Goal: Task Accomplishment & Management: Complete application form

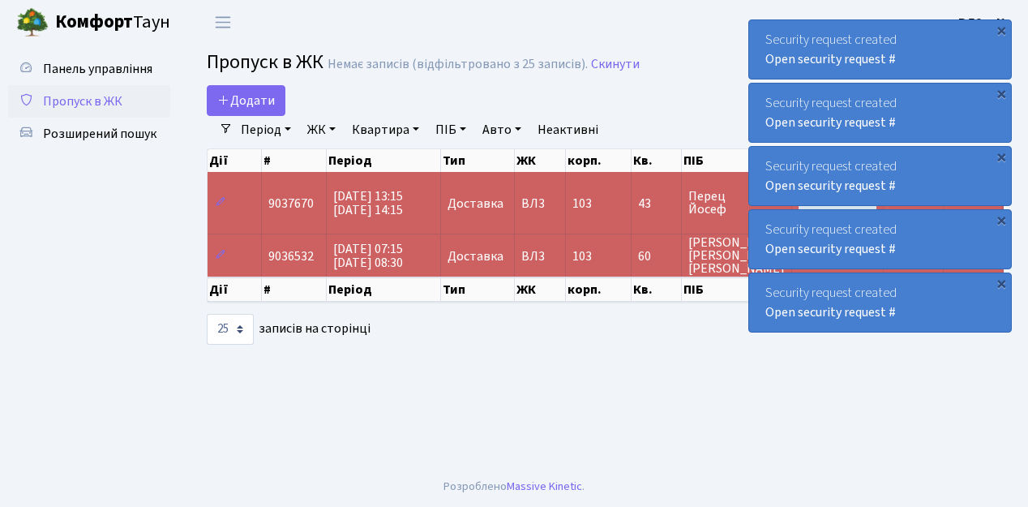
select select "25"
drag, startPoint x: 104, startPoint y: 349, endPoint x: 104, endPoint y: 324, distance: 24.3
click at [104, 348] on ul "Панель управління Пропуск в ЖК Розширений пошук" at bounding box center [89, 256] width 162 height 406
click at [277, 110] on link "Додати" at bounding box center [246, 100] width 79 height 31
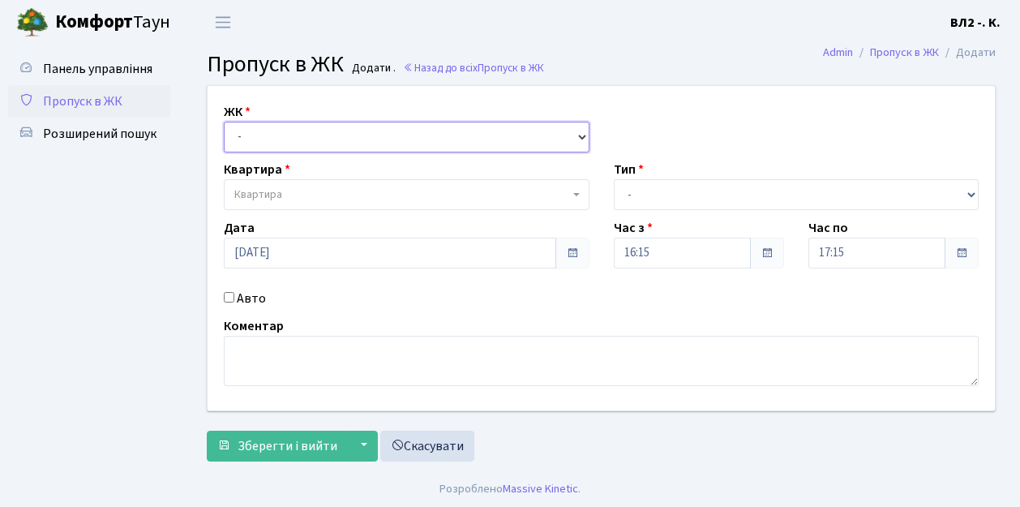
click at [579, 135] on select "- [STREET_ADDRESS][PERSON_NAME]" at bounding box center [407, 137] width 366 height 31
select select "317"
click at [224, 122] on select "- ВЛ1, Ужгородський пров., 4/1 ВЛ2, Голосіївський просп., 76 ВЛ3, пр.Голосіївсь…" at bounding box center [407, 137] width 366 height 31
select select
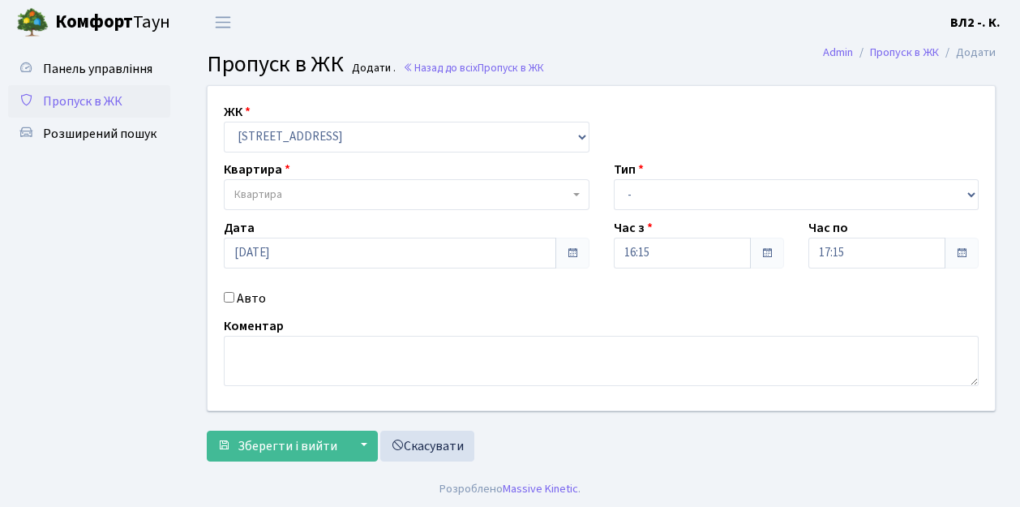
click at [576, 194] on b at bounding box center [576, 194] width 6 height 3
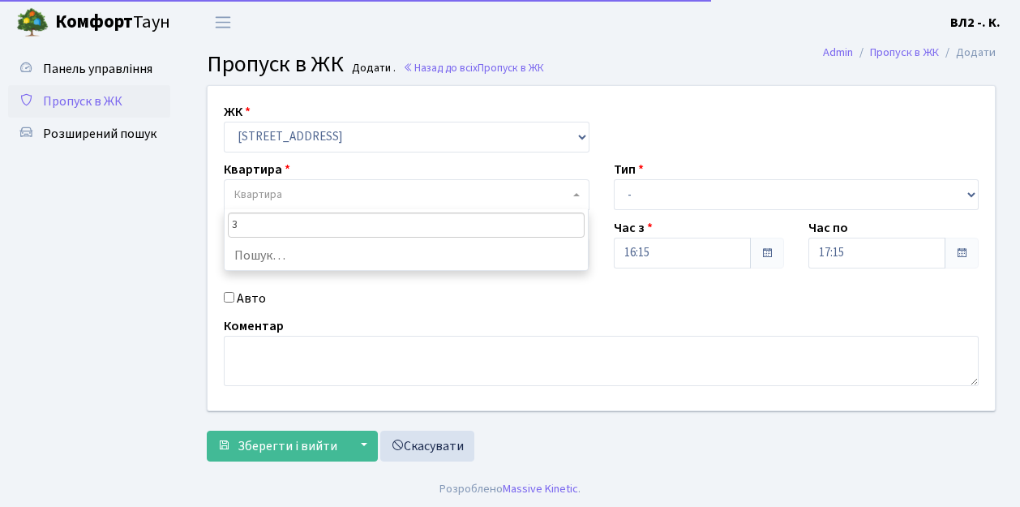
type input "31"
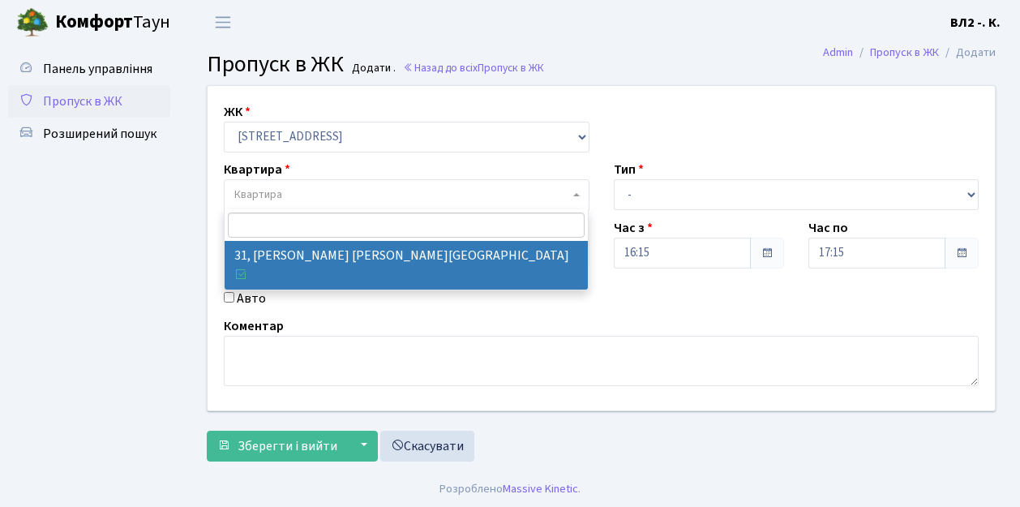
select select "38032"
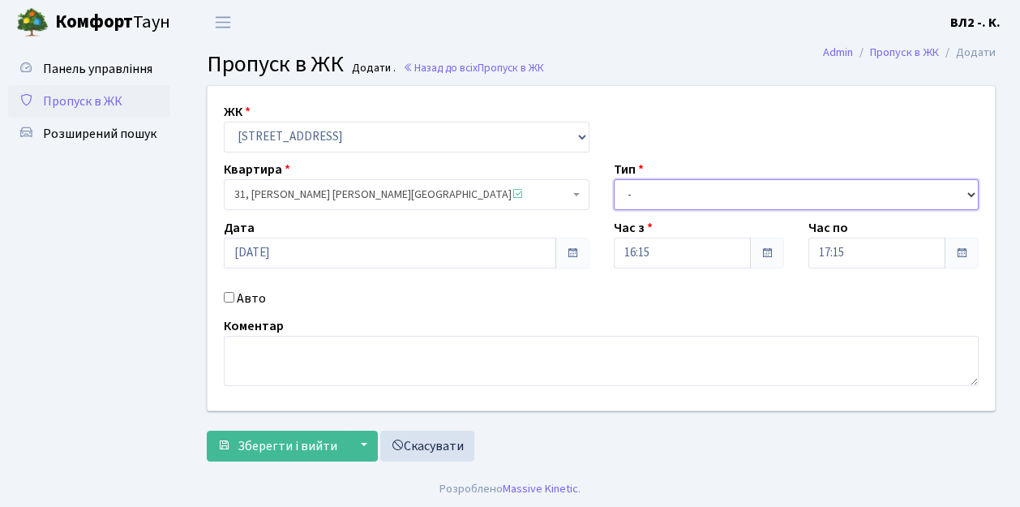
click at [973, 193] on select "- Доставка Таксі Гості Сервіс" at bounding box center [797, 194] width 366 height 31
select select "1"
click at [614, 179] on select "- Доставка Таксі Гості Сервіс" at bounding box center [797, 194] width 366 height 31
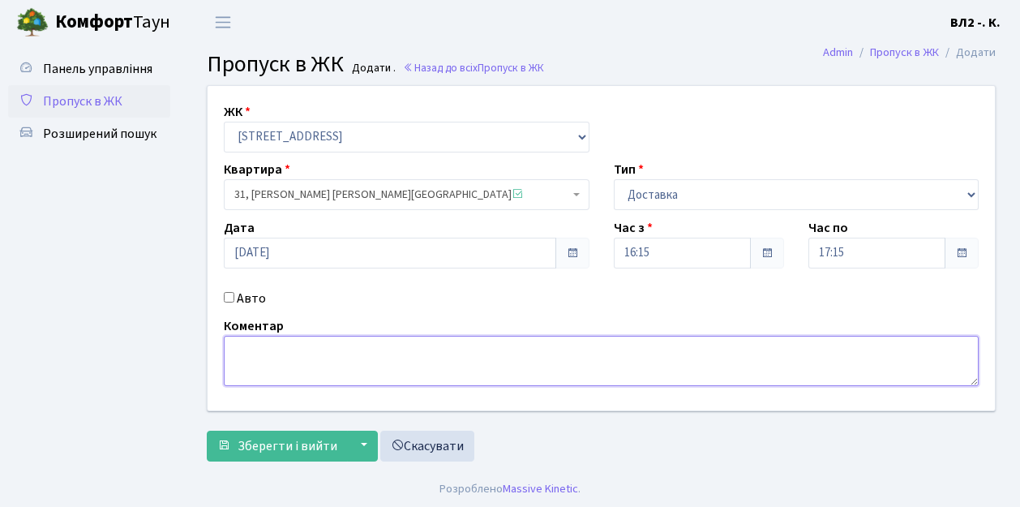
click at [249, 346] on textarea at bounding box center [601, 361] width 755 height 50
type textarea "g"
type textarea "Glovo 16-18"
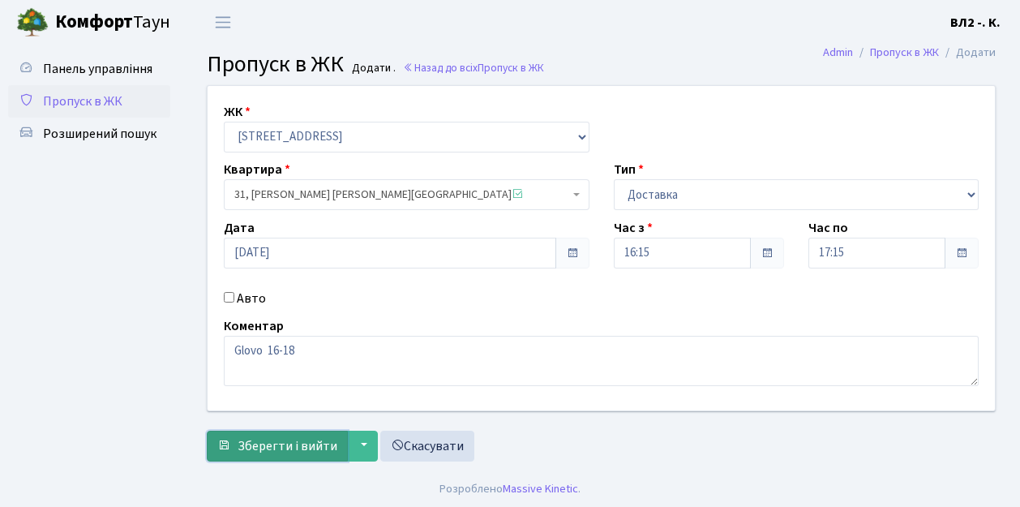
click at [263, 445] on span "Зберегти і вийти" at bounding box center [288, 446] width 100 height 18
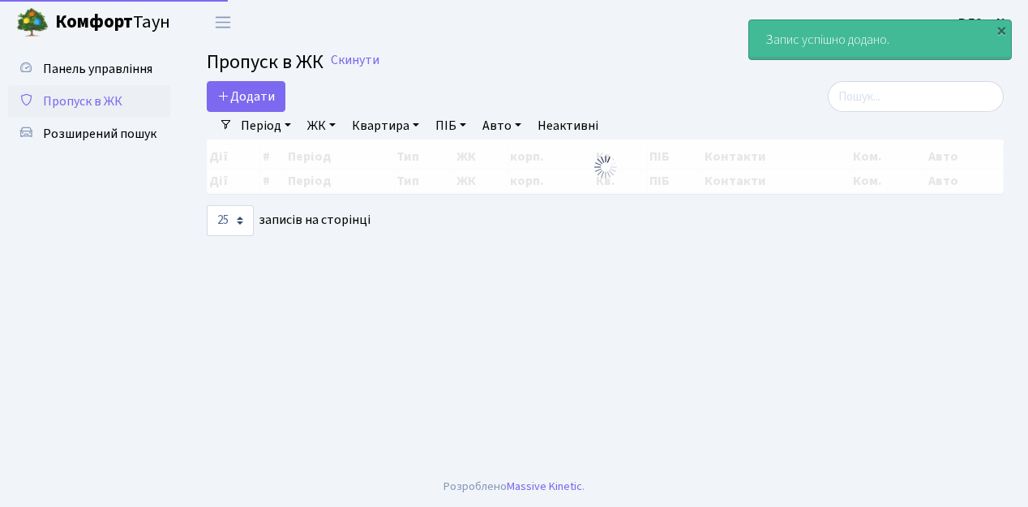
select select "25"
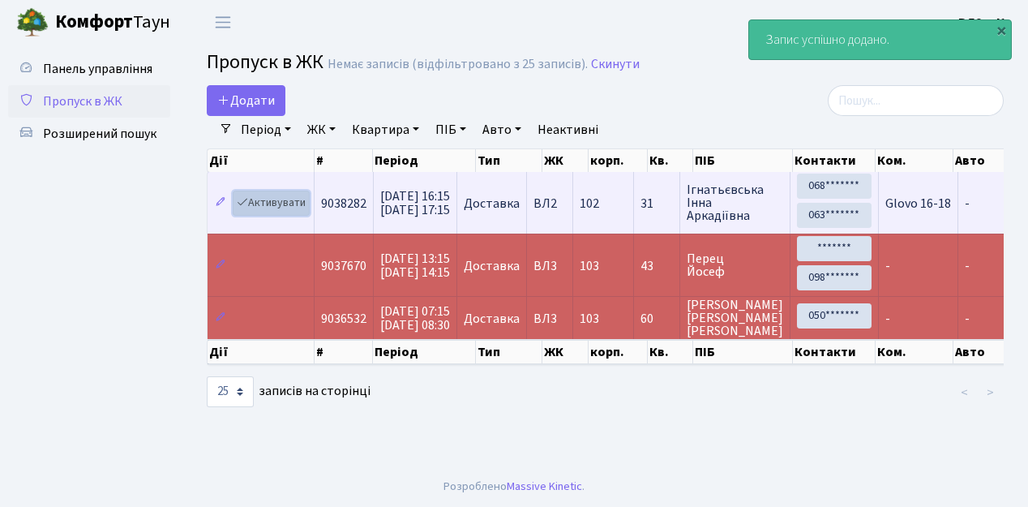
click at [300, 209] on link "Активувати" at bounding box center [271, 203] width 77 height 25
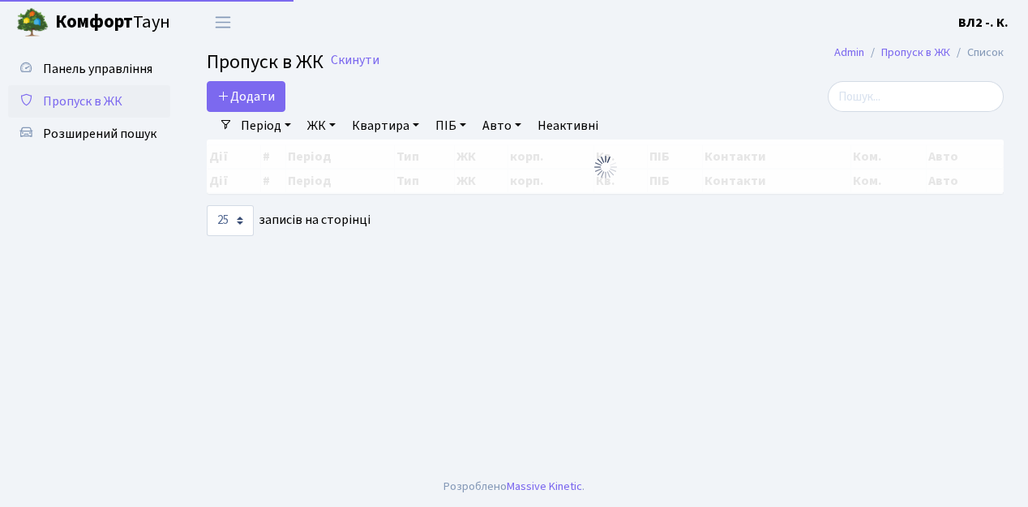
select select "25"
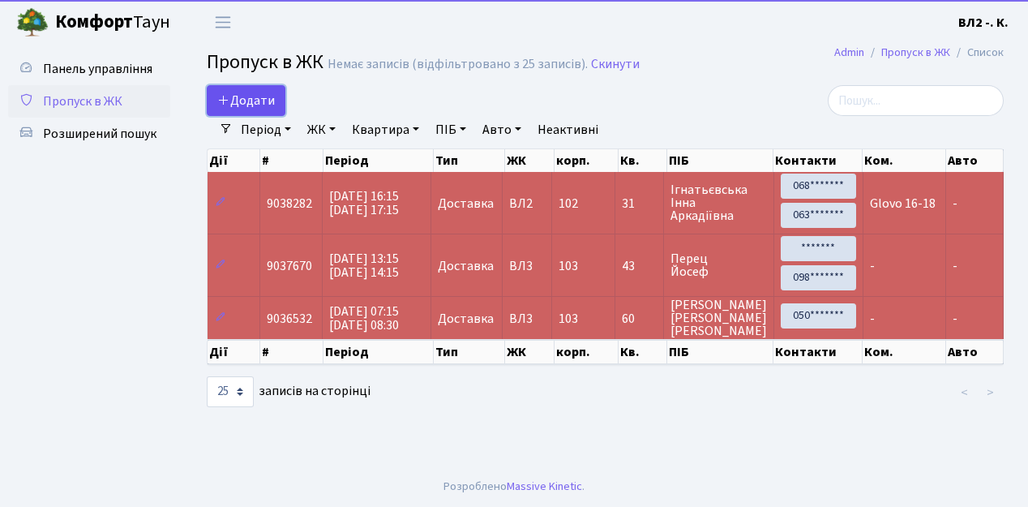
click at [279, 110] on link "Додати" at bounding box center [246, 100] width 79 height 31
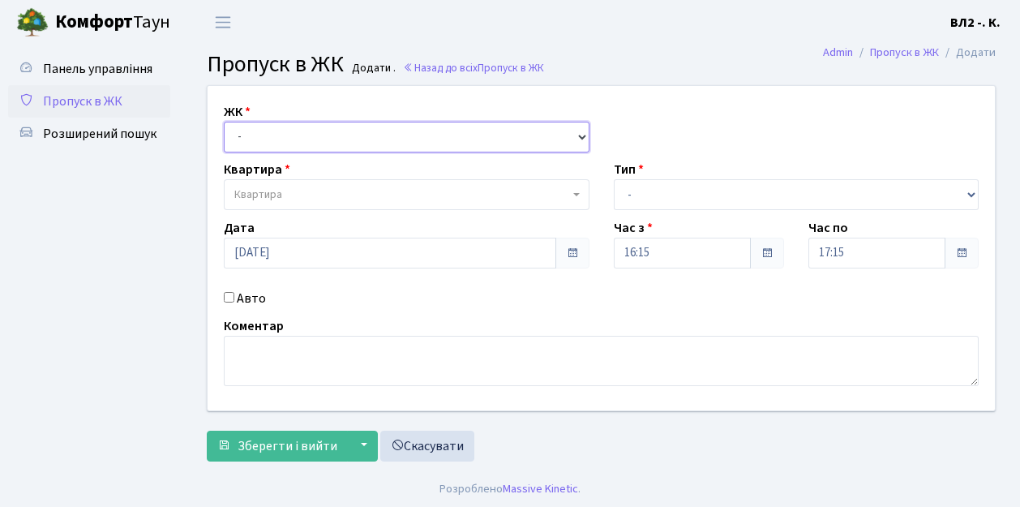
click at [581, 133] on select "- ВЛ1, Ужгородський пров., 4/1 ВЛ2, Голосіївський просп., 76 ВЛ3, пр.Голосіївсь…" at bounding box center [407, 137] width 366 height 31
select select "317"
click at [224, 122] on select "- [STREET_ADDRESS][PERSON_NAME]" at bounding box center [407, 137] width 366 height 31
select select
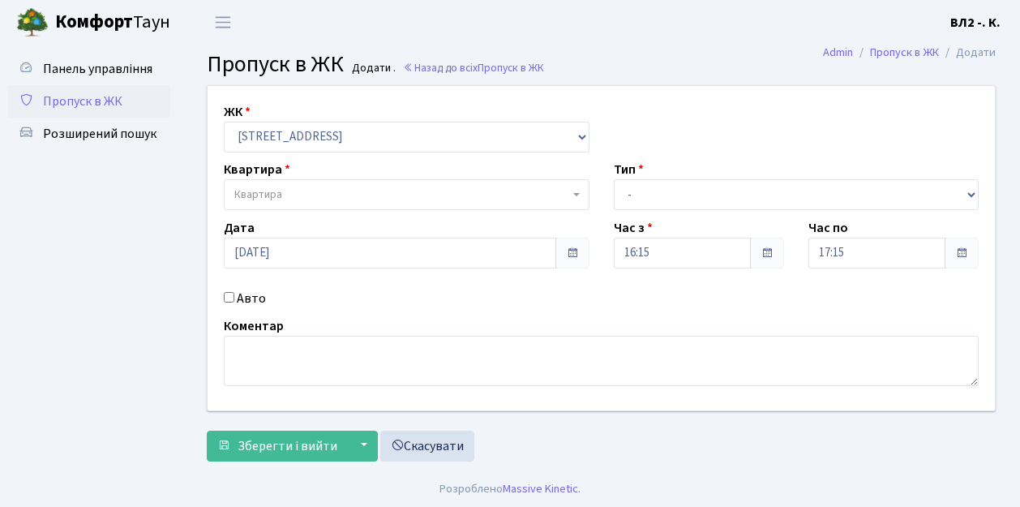
click at [577, 191] on span at bounding box center [578, 194] width 3 height 31
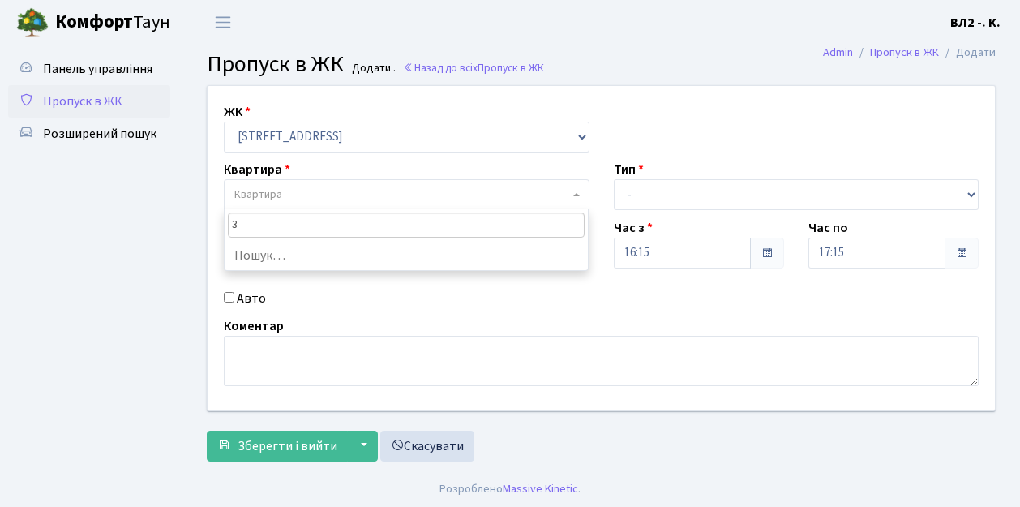
type input "32"
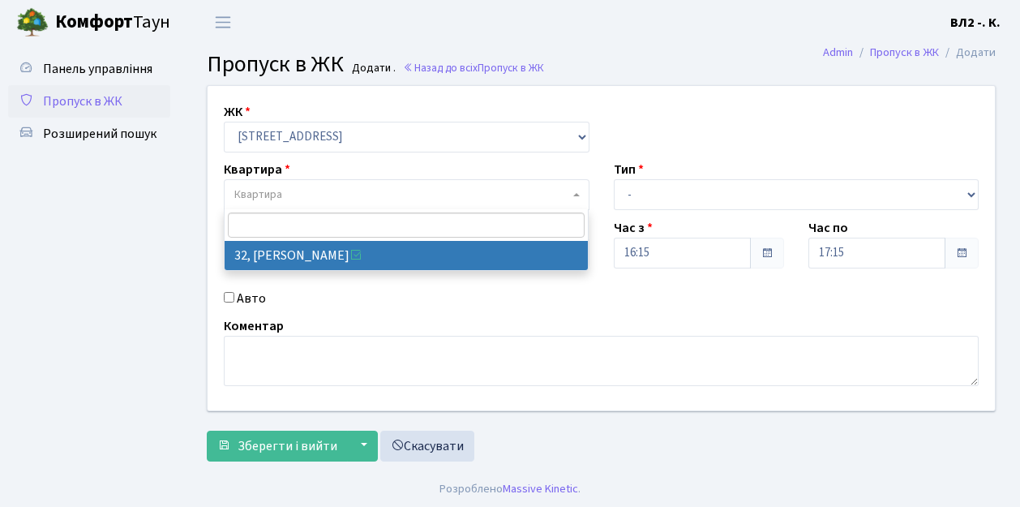
select select "38035"
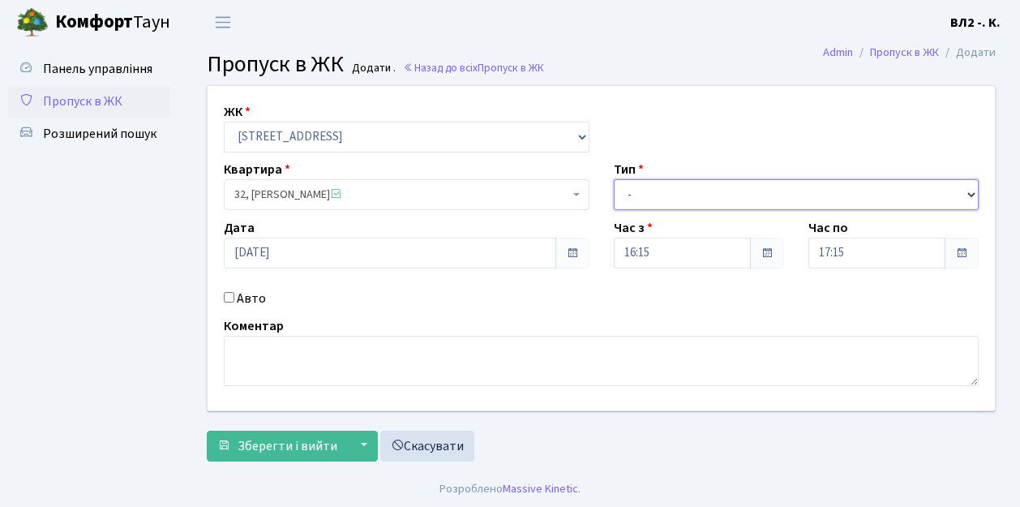
click at [968, 191] on select "- Доставка Таксі Гості Сервіс" at bounding box center [797, 194] width 366 height 31
select select "1"
click at [614, 179] on select "- Доставка Таксі Гості Сервіс" at bounding box center [797, 194] width 366 height 31
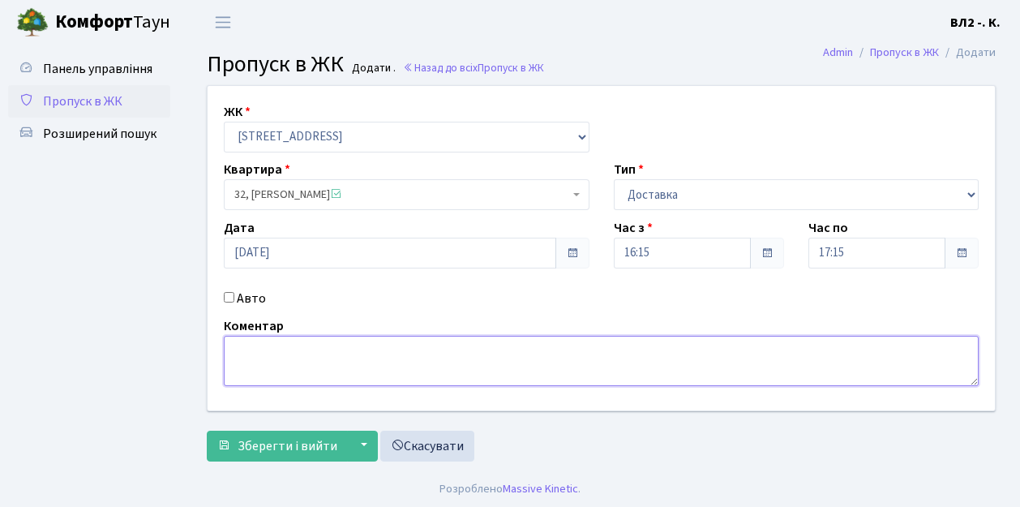
click at [238, 346] on textarea at bounding box center [601, 361] width 755 height 50
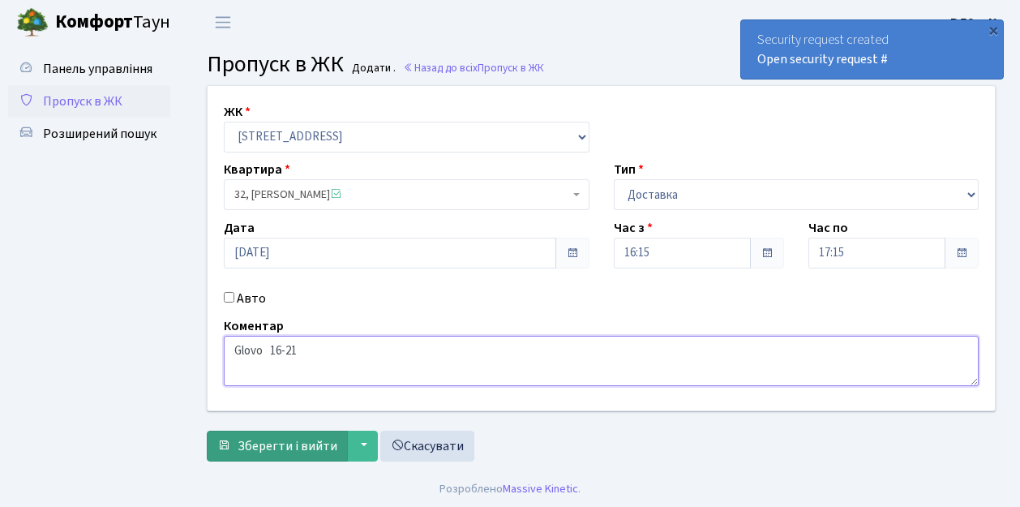
type textarea "Glovo 16-21"
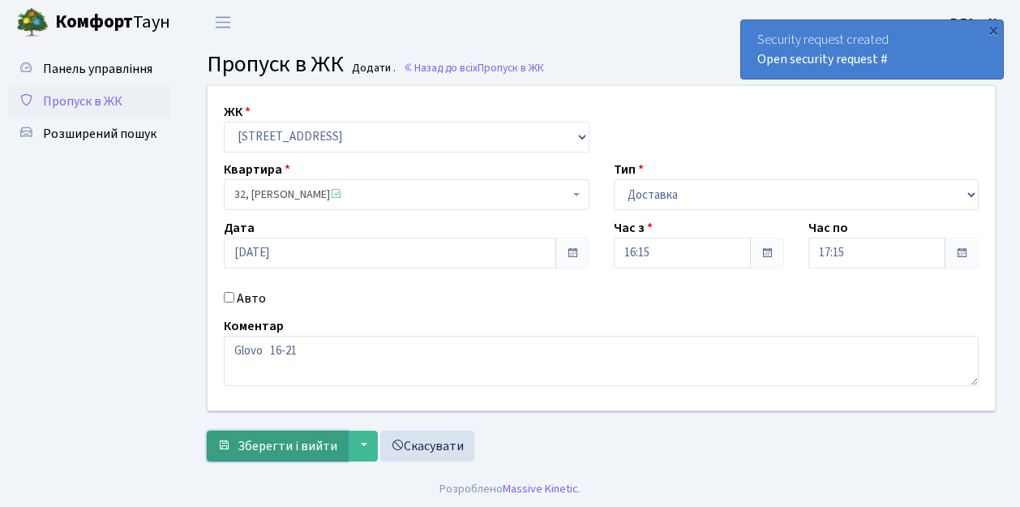
click at [249, 453] on span "Зберегти і вийти" at bounding box center [288, 446] width 100 height 18
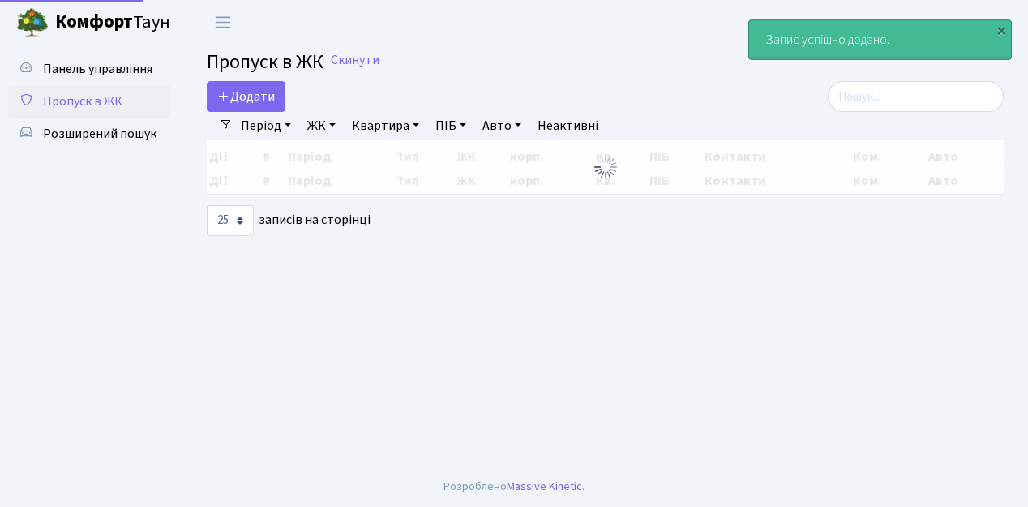
select select "25"
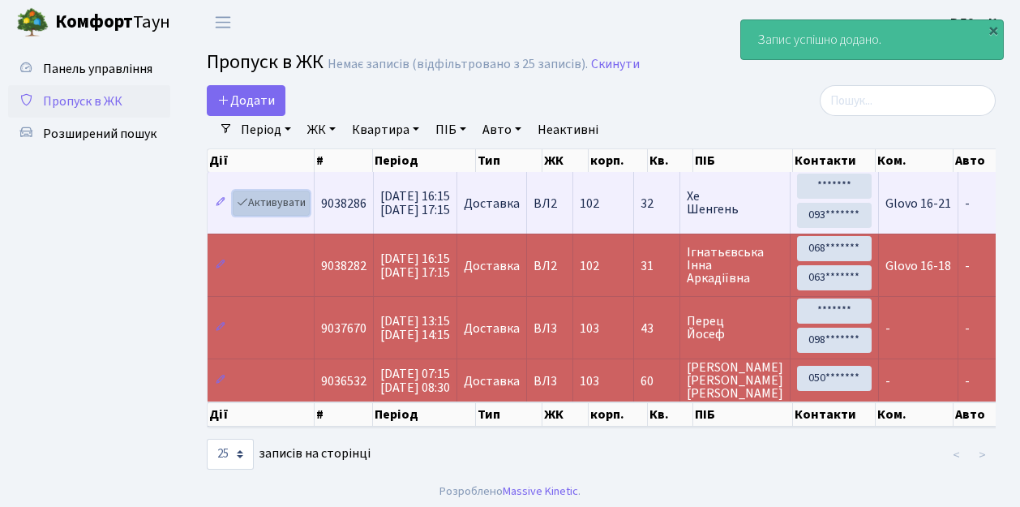
click at [301, 211] on link "Активувати" at bounding box center [271, 203] width 77 height 25
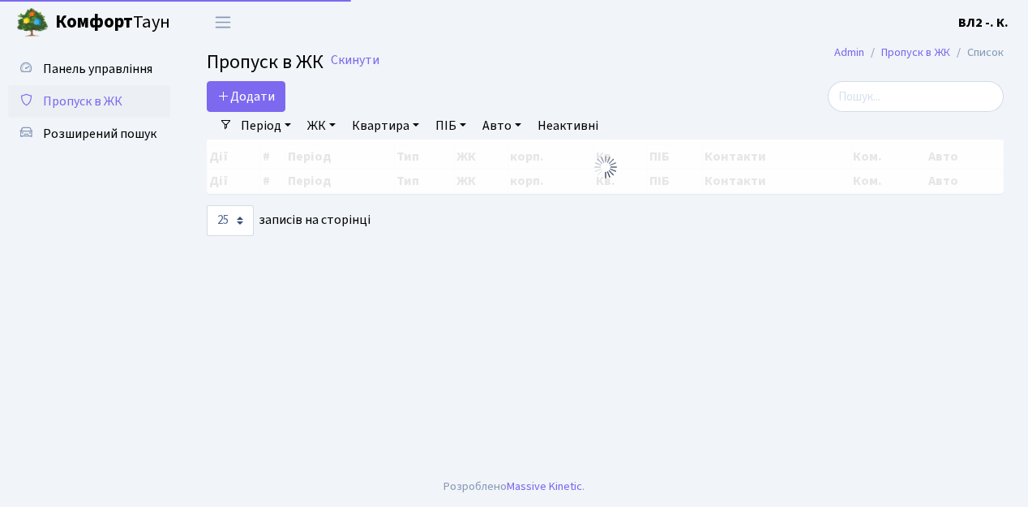
select select "25"
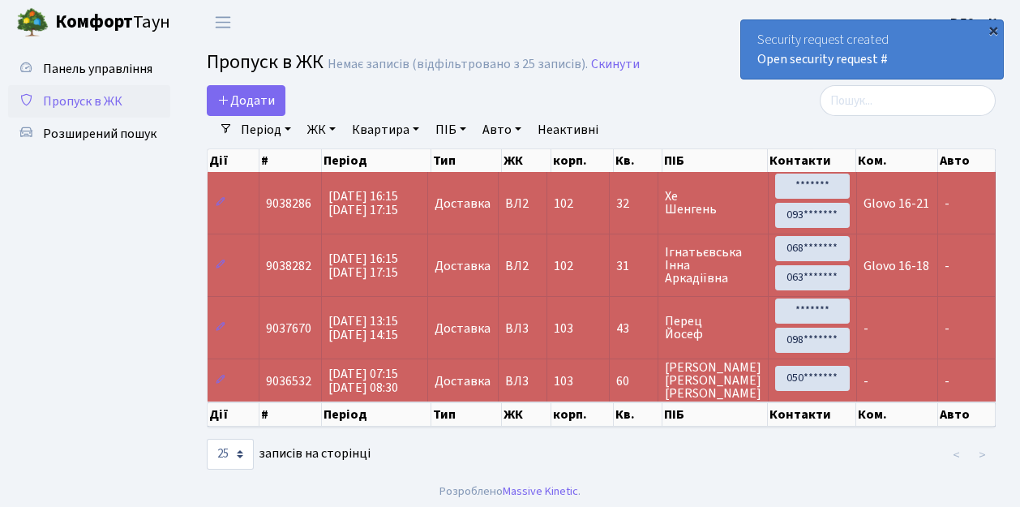
click at [993, 30] on div "×" at bounding box center [993, 30] width 16 height 16
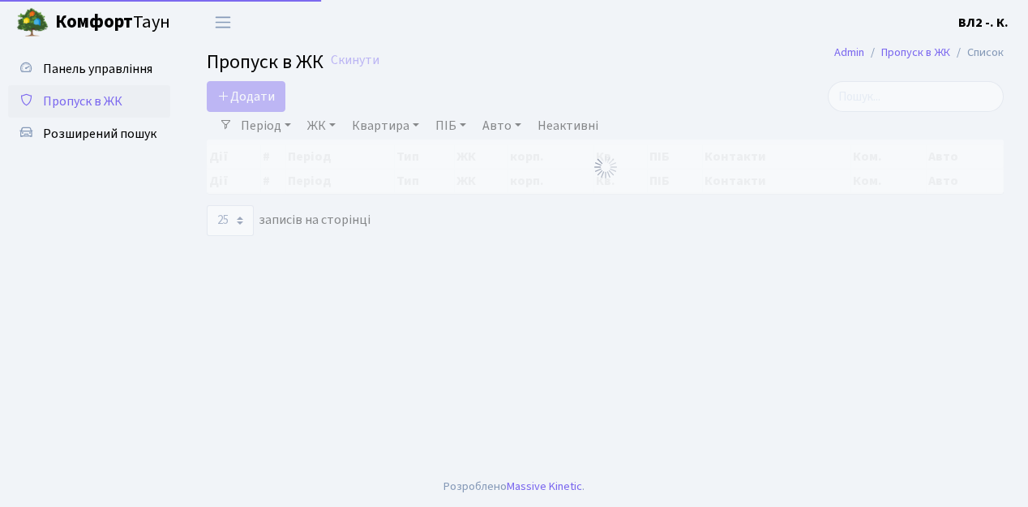
select select "25"
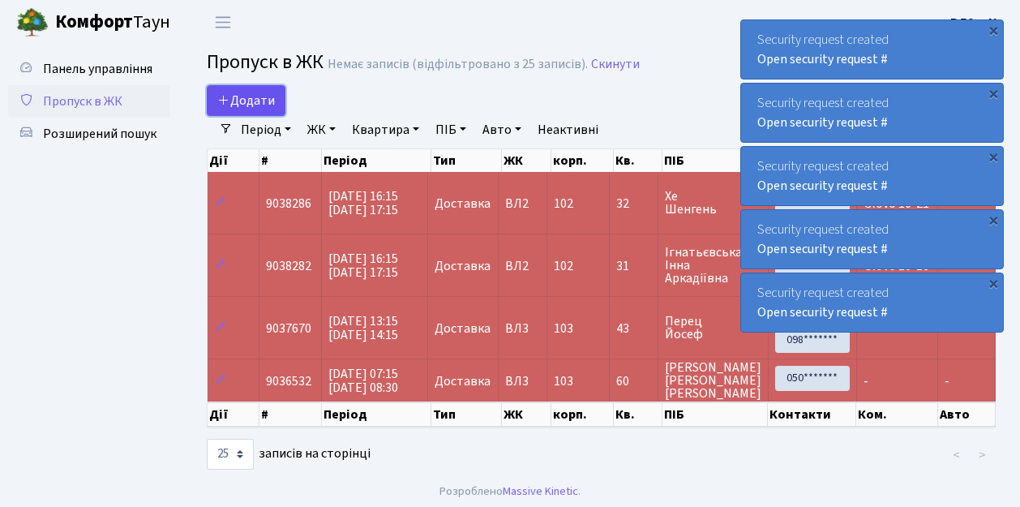
click at [269, 110] on link "Додати" at bounding box center [246, 100] width 79 height 31
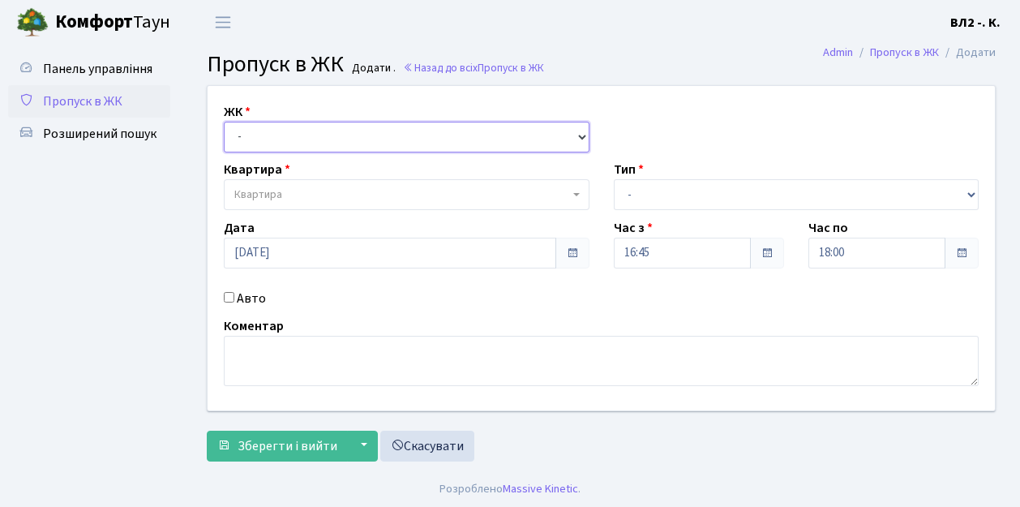
click at [579, 138] on select "- ВЛ1, Ужгородський пров., 4/1 ВЛ2, Голосіївський просп., 76 ВЛ3, пр.Голосіївсь…" at bounding box center [407, 137] width 366 height 31
select select "317"
click at [224, 122] on select "- [STREET_ADDRESS][PERSON_NAME]" at bounding box center [407, 137] width 366 height 31
select select
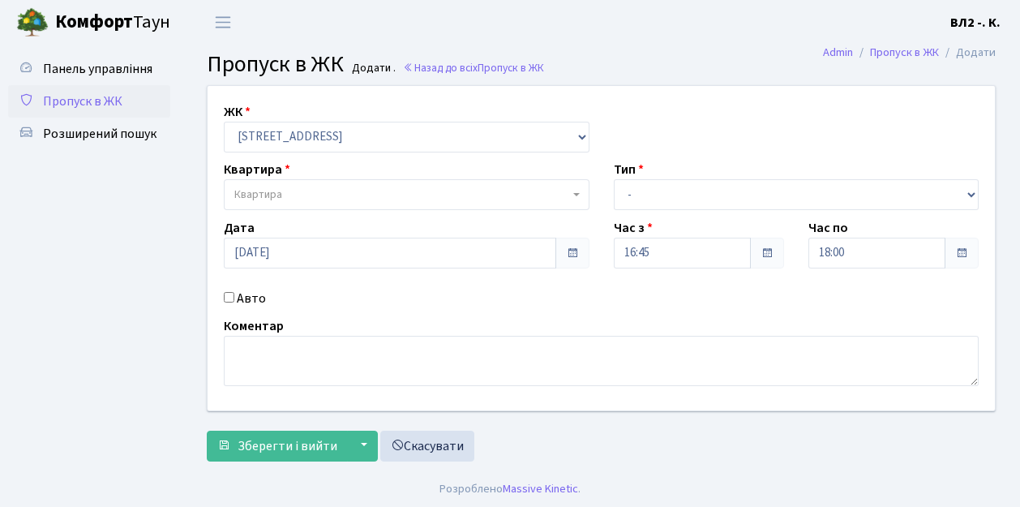
click at [573, 194] on b at bounding box center [576, 194] width 6 height 3
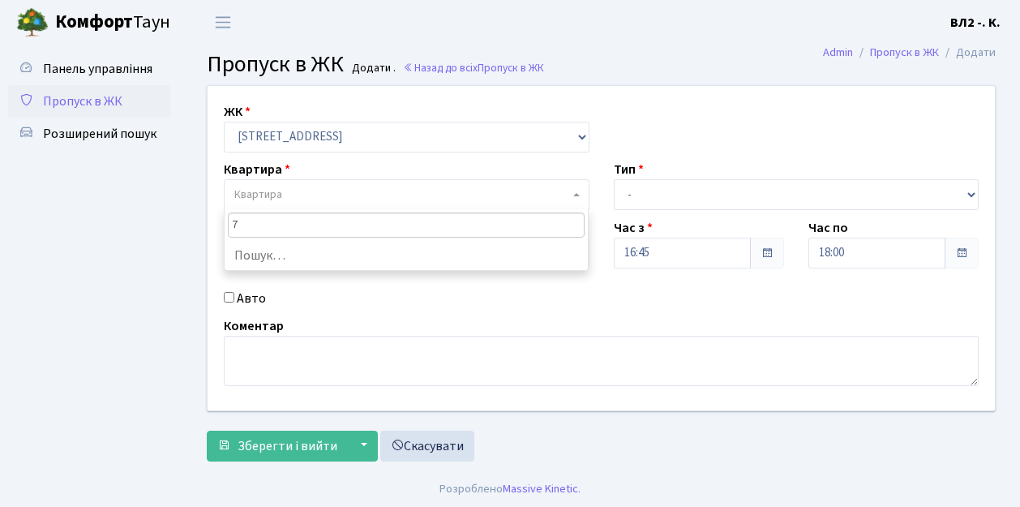
type input "70"
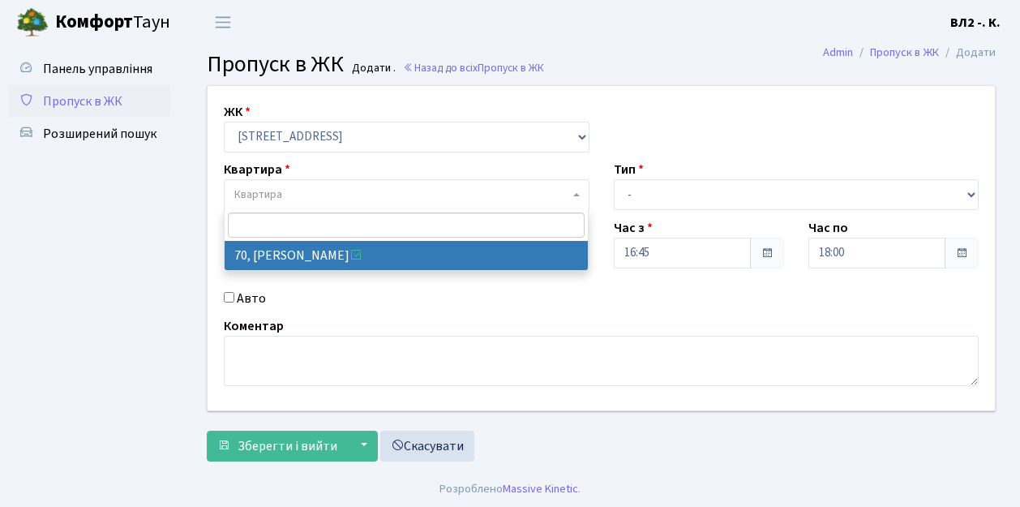
select select "38149"
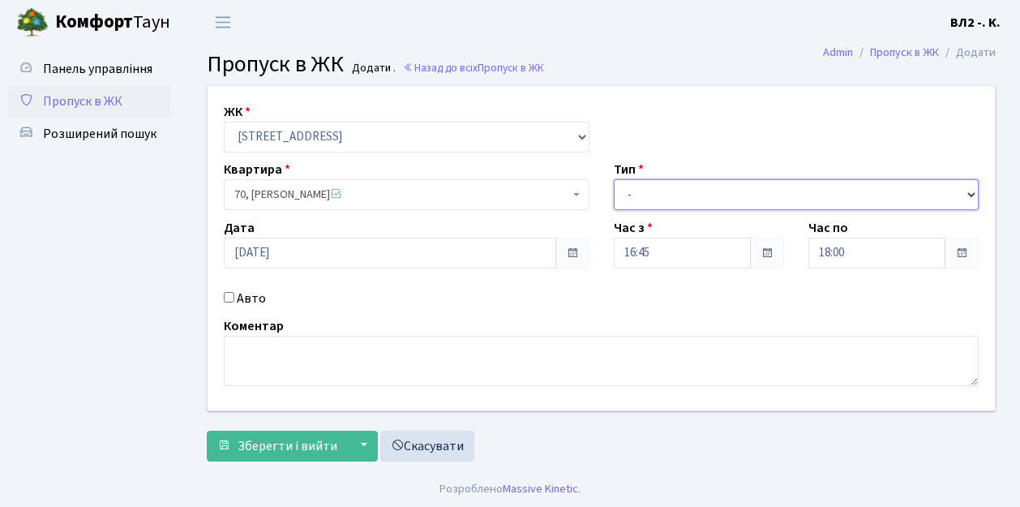
click at [969, 190] on select "- Доставка Таксі Гості Сервіс" at bounding box center [797, 194] width 366 height 31
select select "1"
click at [614, 179] on select "- Доставка Таксі Гості Сервіс" at bounding box center [797, 194] width 366 height 31
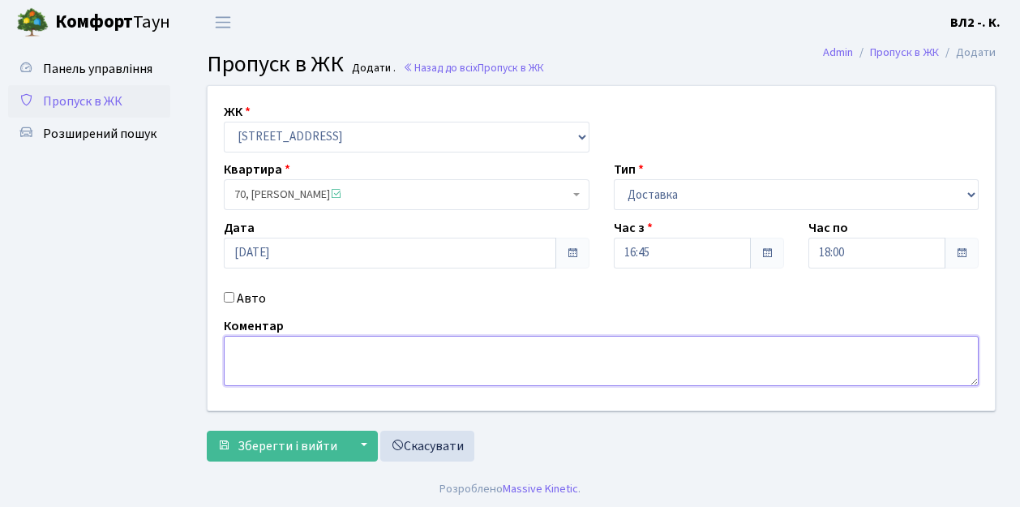
drag, startPoint x: 263, startPoint y: 361, endPoint x: 302, endPoint y: 363, distance: 39.0
click at [265, 359] on textarea at bounding box center [601, 361] width 755 height 50
type textarea "Сільпо 16-57"
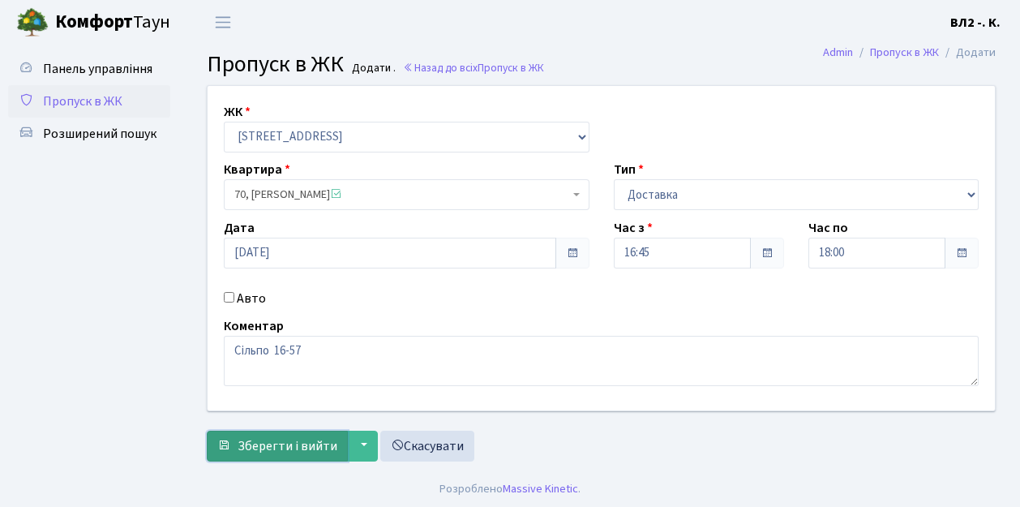
click at [261, 456] on button "Зберегти і вийти" at bounding box center [277, 446] width 141 height 31
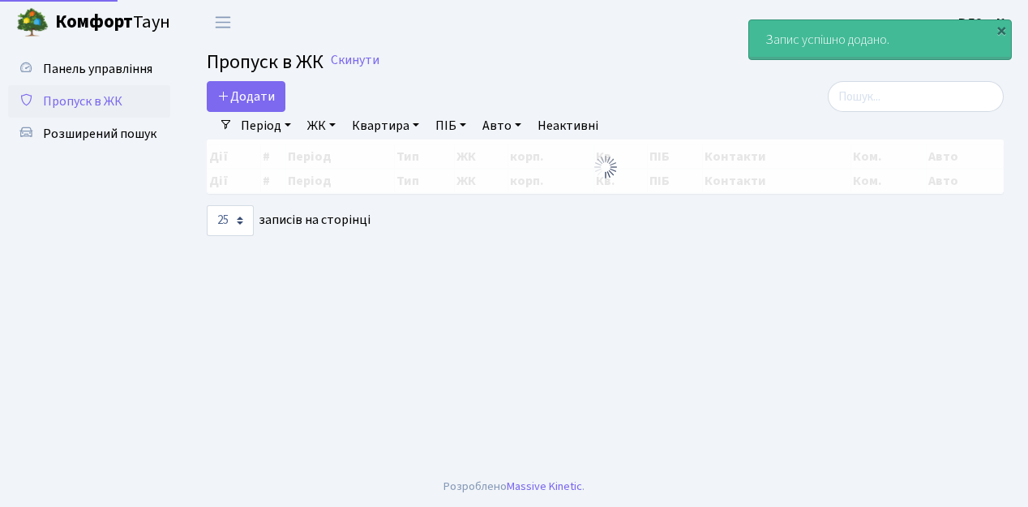
select select "25"
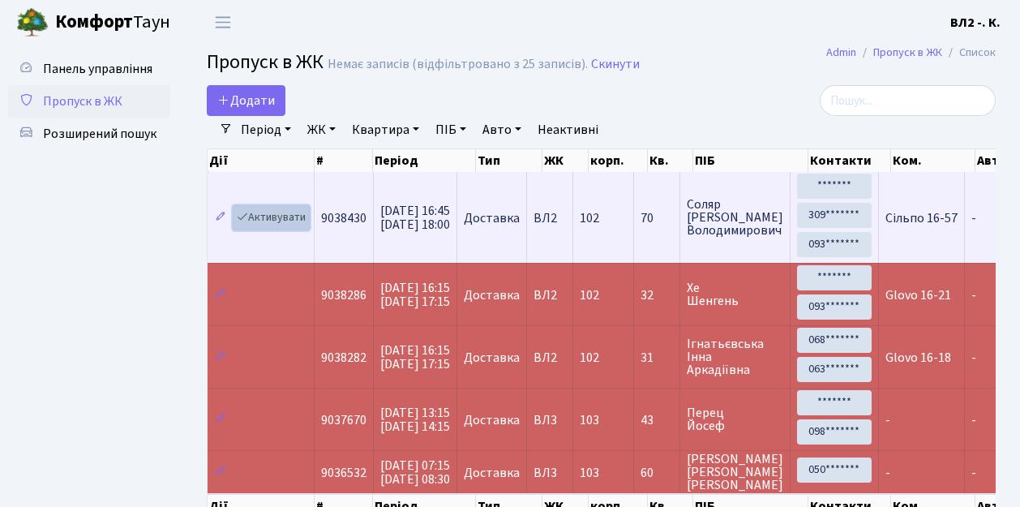
click at [303, 225] on link "Активувати" at bounding box center [271, 217] width 77 height 25
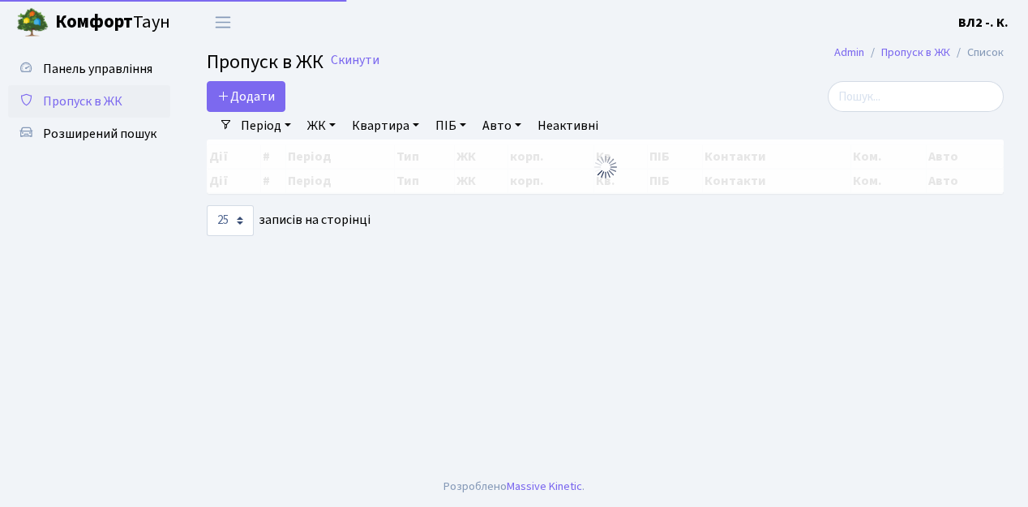
select select "25"
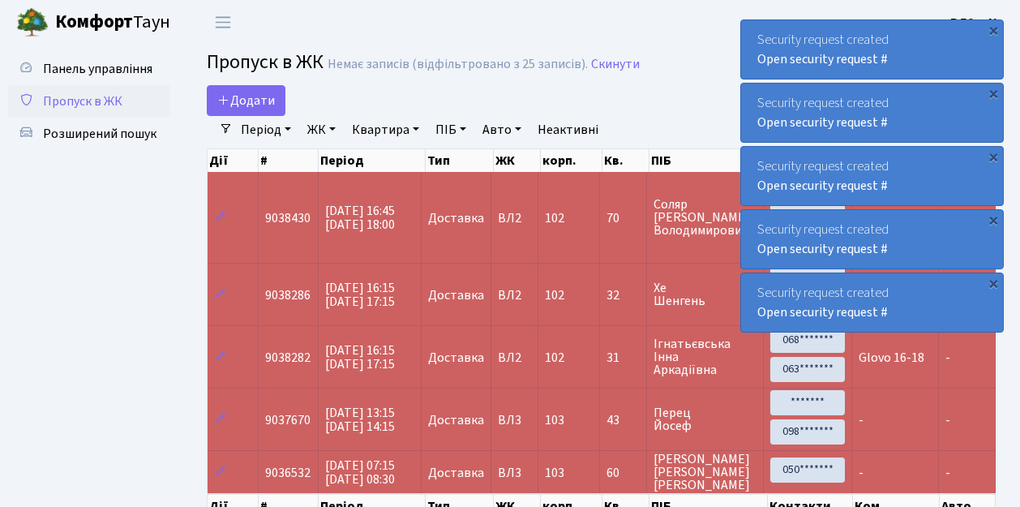
click at [125, 182] on ul "Панель управління Пропуск в ЖК Розширений пошук" at bounding box center [89, 304] width 162 height 502
click at [277, 112] on link "Додати" at bounding box center [246, 100] width 79 height 31
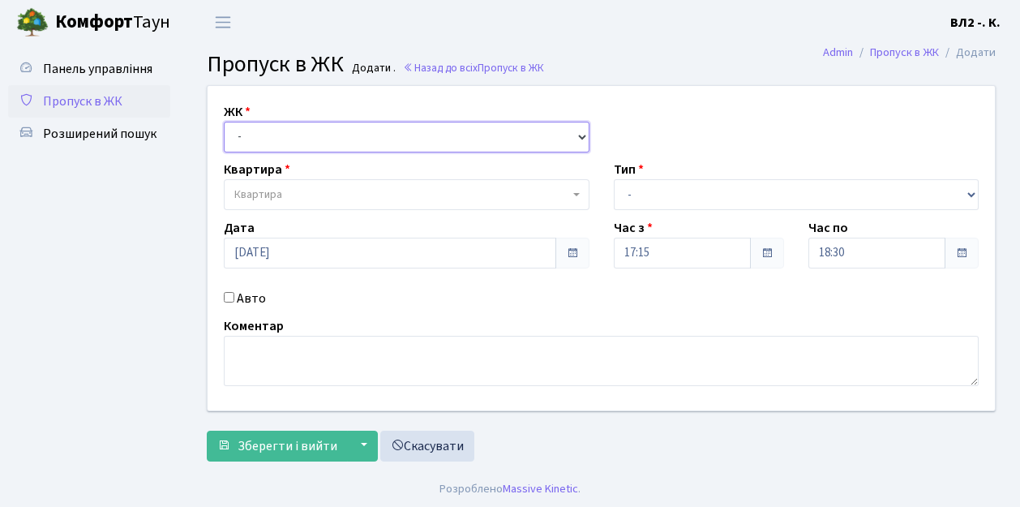
drag, startPoint x: 576, startPoint y: 133, endPoint x: 571, endPoint y: 143, distance: 10.9
click at [576, 133] on select "- [STREET_ADDRESS][PERSON_NAME]" at bounding box center [407, 137] width 366 height 31
select select "317"
click at [224, 122] on select "- [STREET_ADDRESS][PERSON_NAME]" at bounding box center [407, 137] width 366 height 31
select select
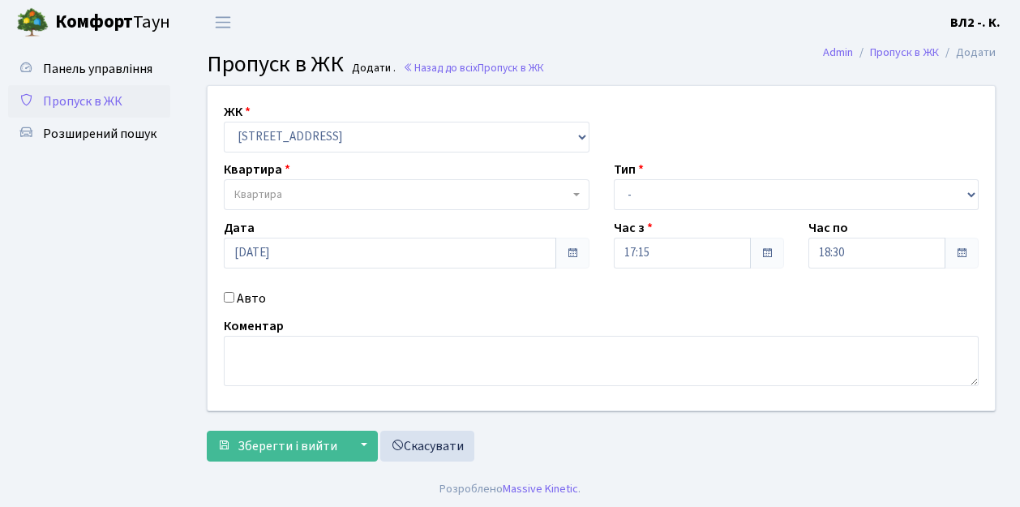
click at [577, 191] on span at bounding box center [578, 194] width 3 height 31
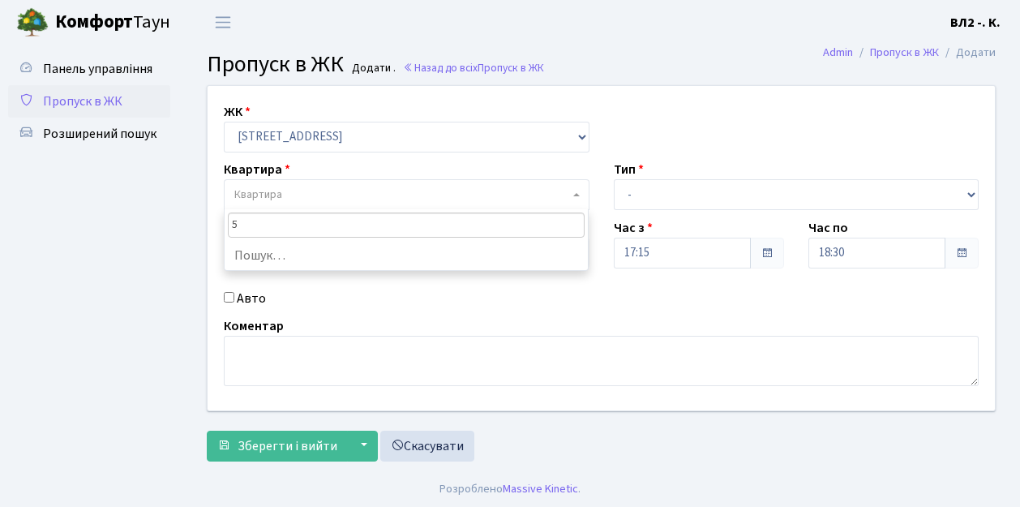
type input "59"
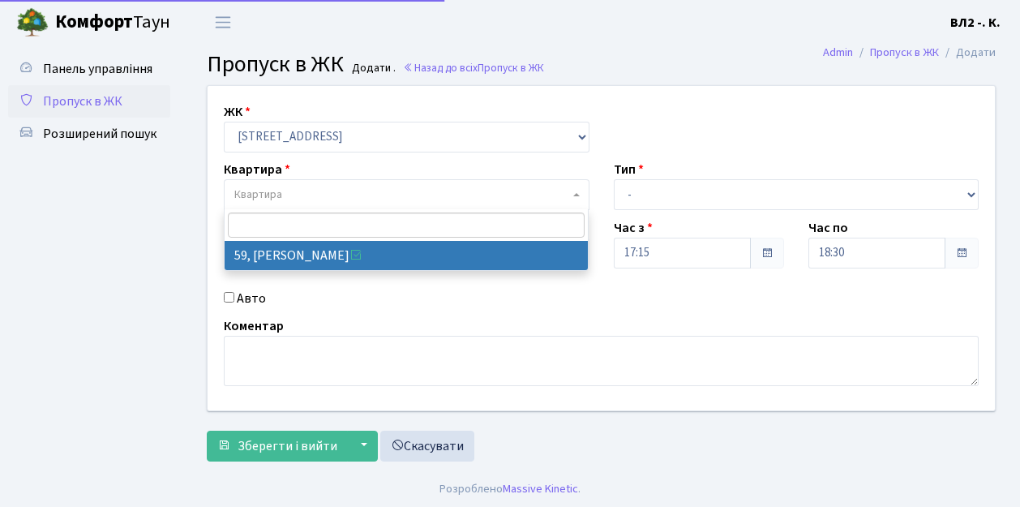
select select "38116"
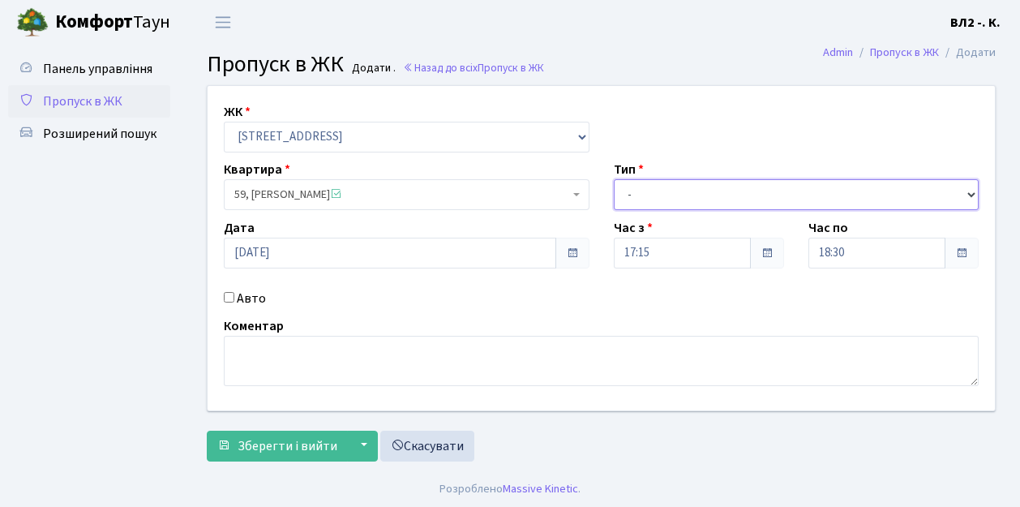
drag, startPoint x: 970, startPoint y: 191, endPoint x: 952, endPoint y: 190, distance: 17.9
click at [970, 191] on select "- Доставка Таксі Гості Сервіс" at bounding box center [797, 194] width 366 height 31
select select "1"
click at [614, 179] on select "- Доставка Таксі Гості Сервіс" at bounding box center [797, 194] width 366 height 31
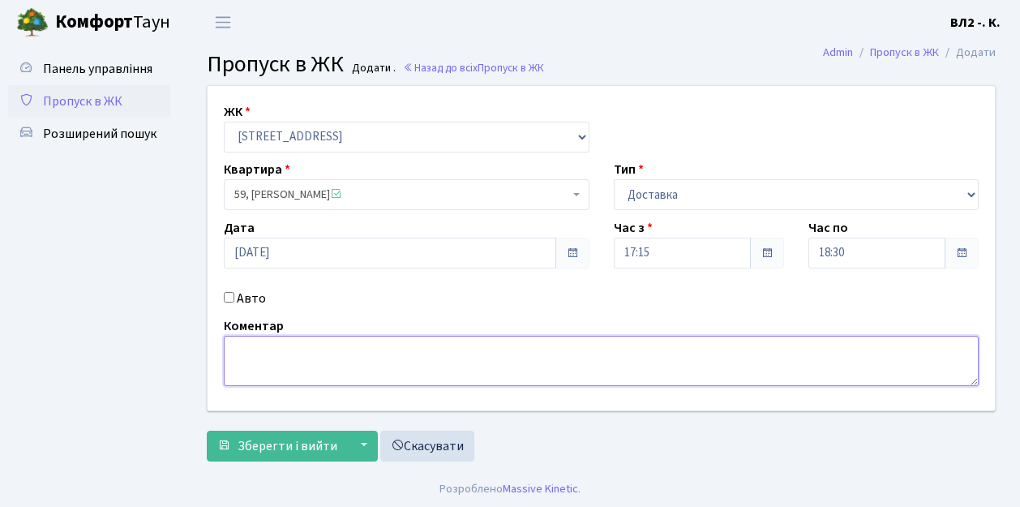
click at [243, 345] on textarea at bounding box center [601, 361] width 755 height 50
type textarea "Glovo 17-24"
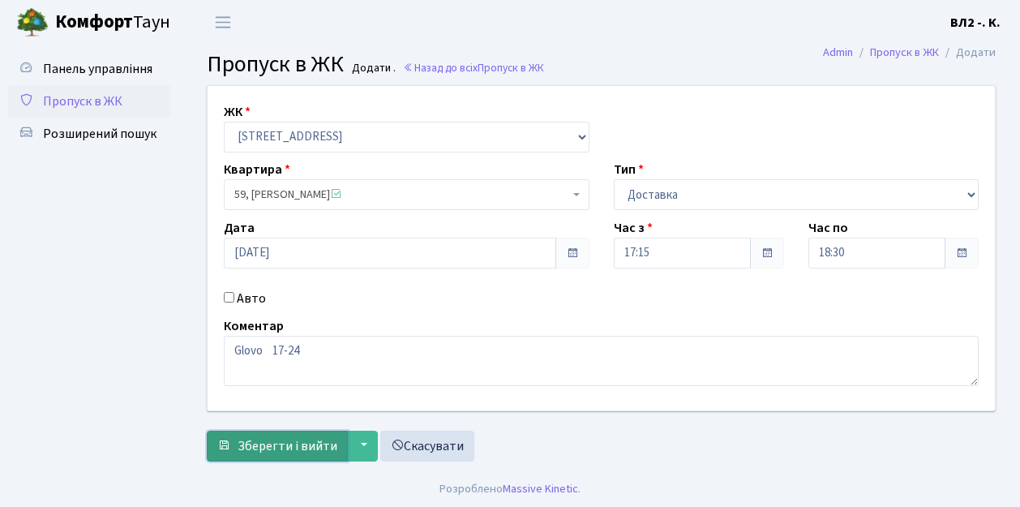
click at [251, 448] on span "Зберегти і вийти" at bounding box center [288, 446] width 100 height 18
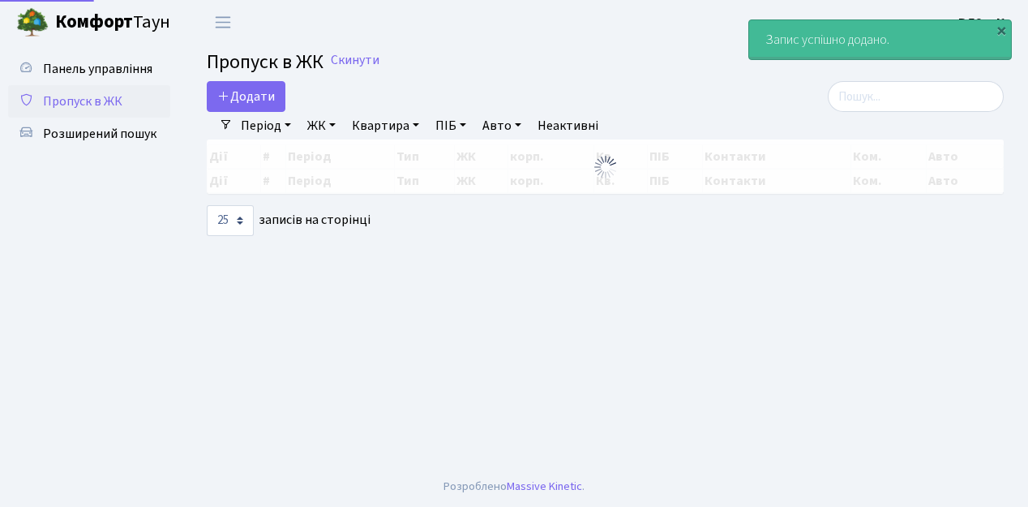
select select "25"
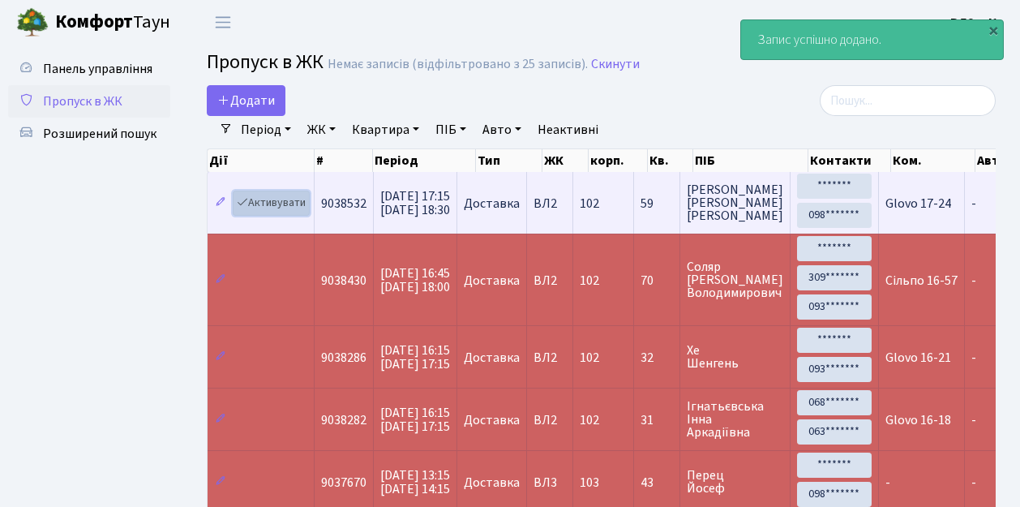
click at [304, 213] on link "Активувати" at bounding box center [271, 203] width 77 height 25
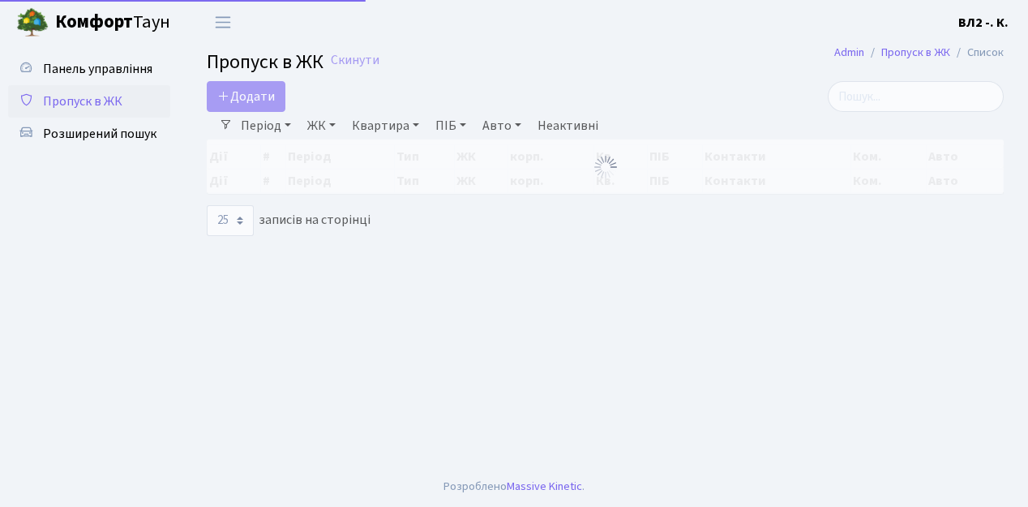
select select "25"
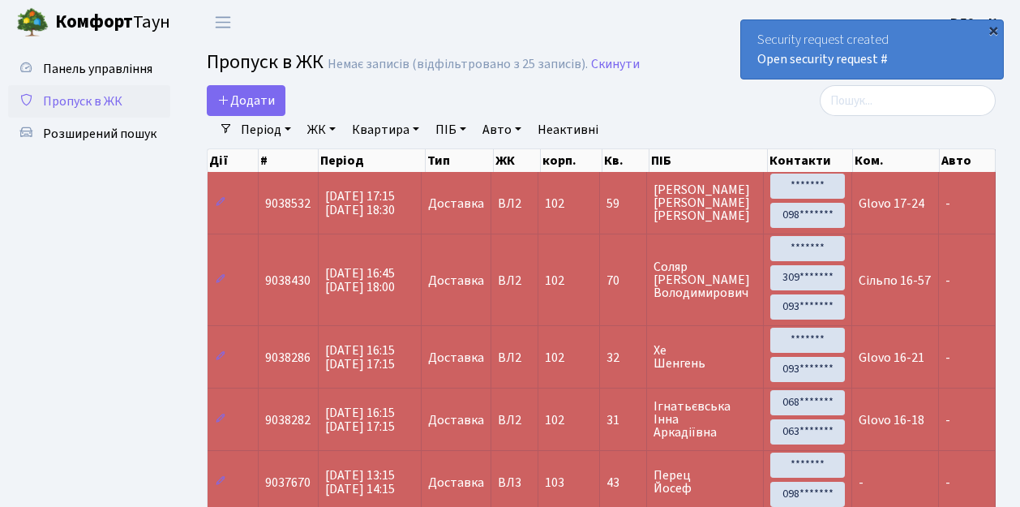
click at [993, 28] on div "×" at bounding box center [993, 30] width 16 height 16
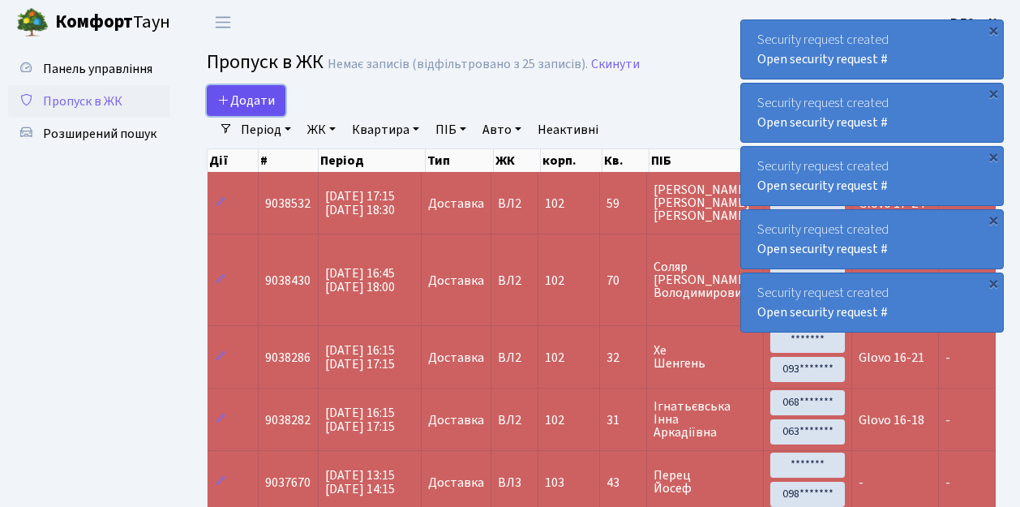
click at [273, 112] on link "Додати" at bounding box center [246, 100] width 79 height 31
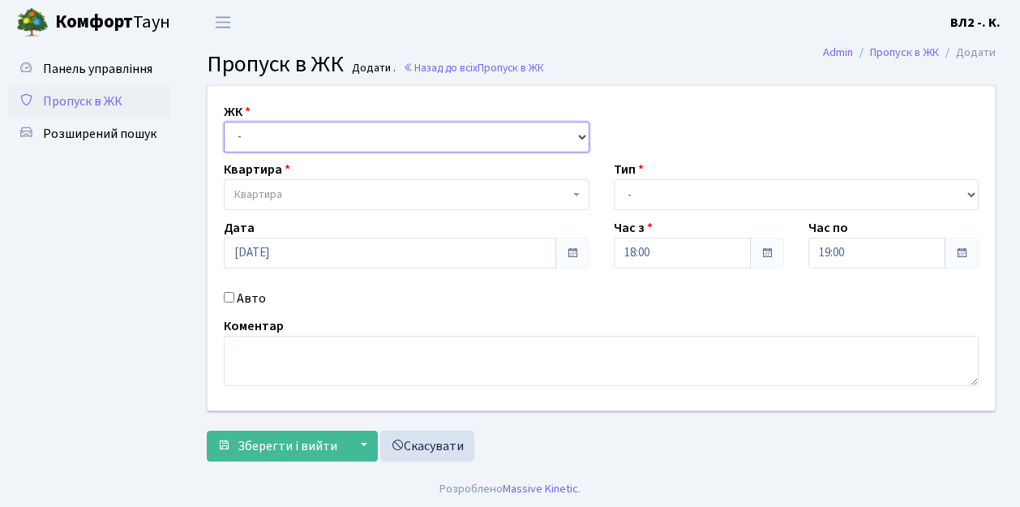
click at [579, 132] on select "- [STREET_ADDRESS][PERSON_NAME]" at bounding box center [407, 137] width 366 height 31
select select "317"
click at [224, 122] on select "- [STREET_ADDRESS][PERSON_NAME]" at bounding box center [407, 137] width 366 height 31
select select
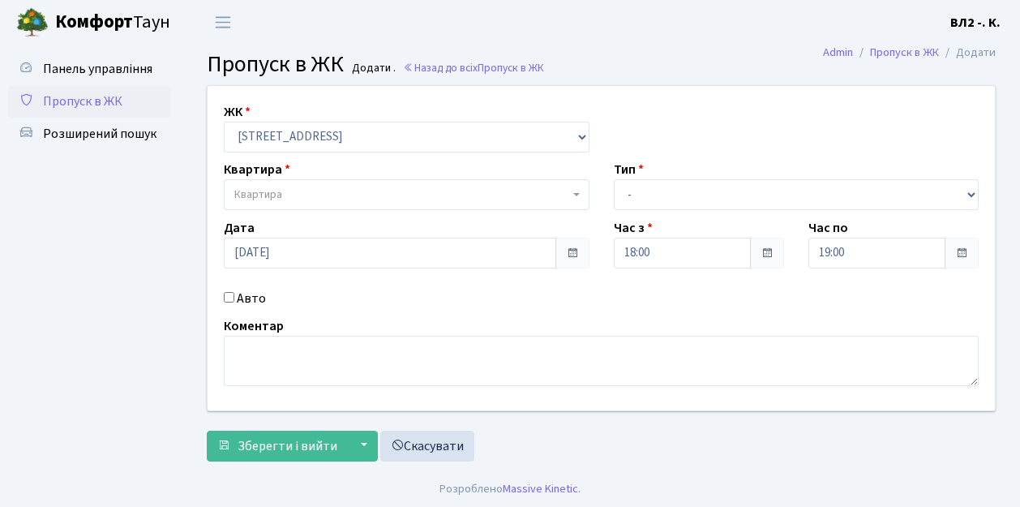
click at [576, 193] on b at bounding box center [576, 194] width 6 height 3
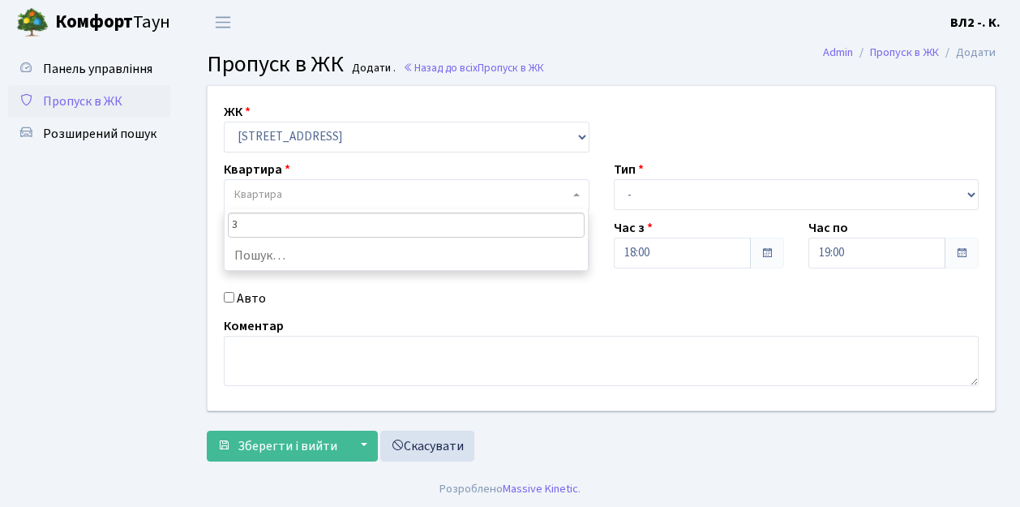
type input "32"
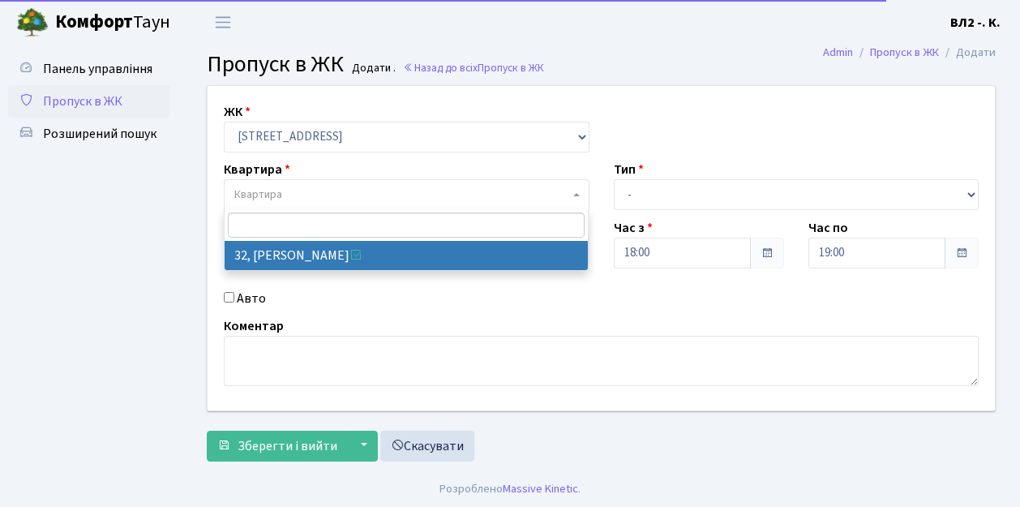
select select "38035"
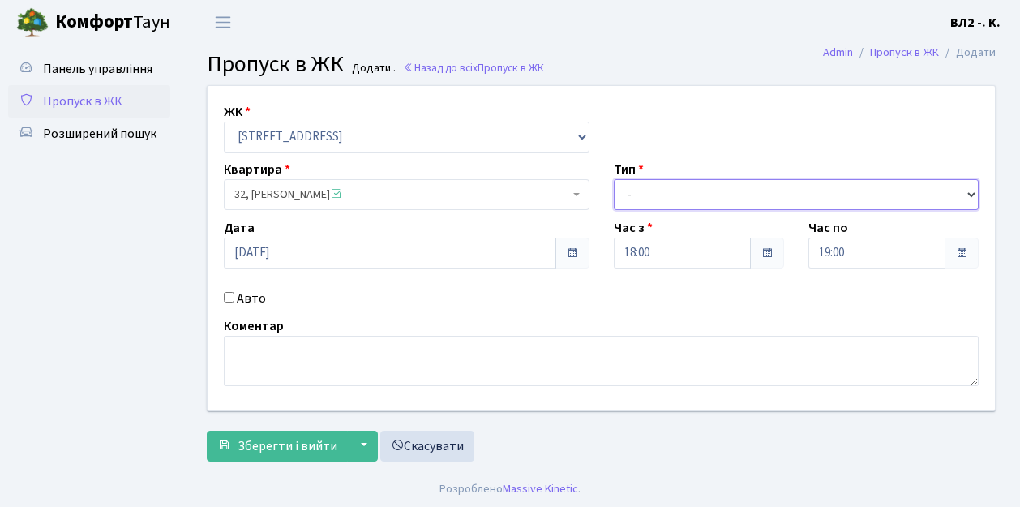
click at [972, 194] on select "- Доставка Таксі Гості Сервіс" at bounding box center [797, 194] width 366 height 31
select select "1"
click at [614, 179] on select "- Доставка Таксі Гості Сервіс" at bounding box center [797, 194] width 366 height 31
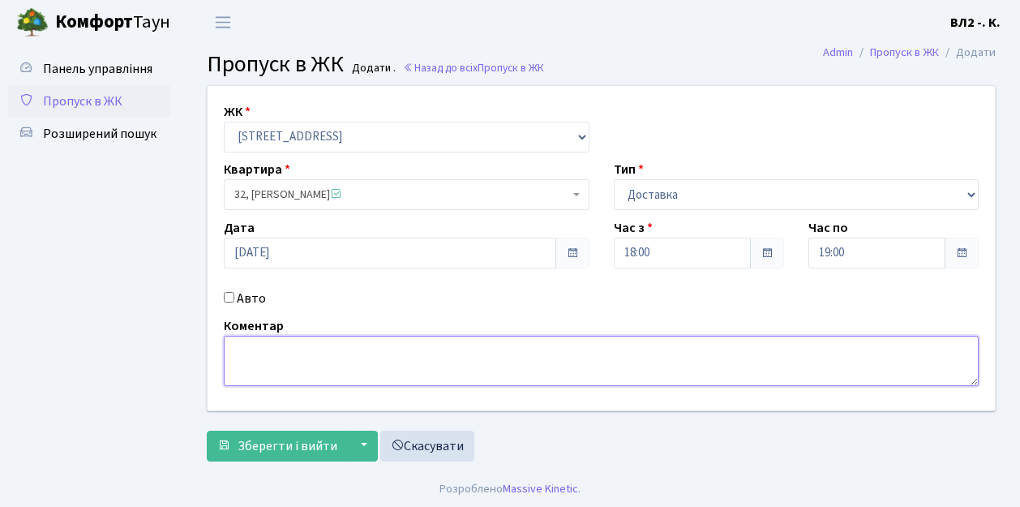
click at [234, 348] on textarea at bounding box center [601, 361] width 755 height 50
type textarea "Glovo 17-58"
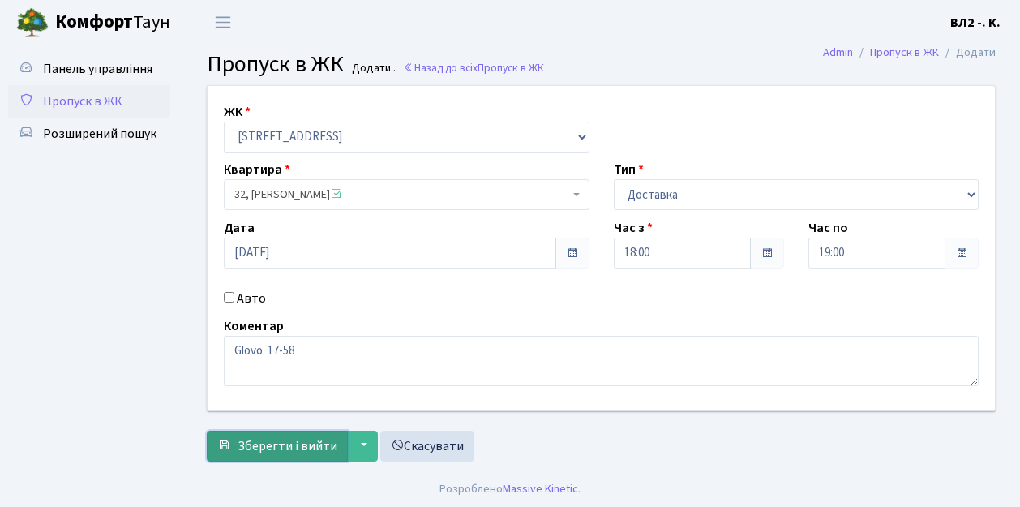
click at [235, 451] on button "Зберегти і вийти" at bounding box center [277, 446] width 141 height 31
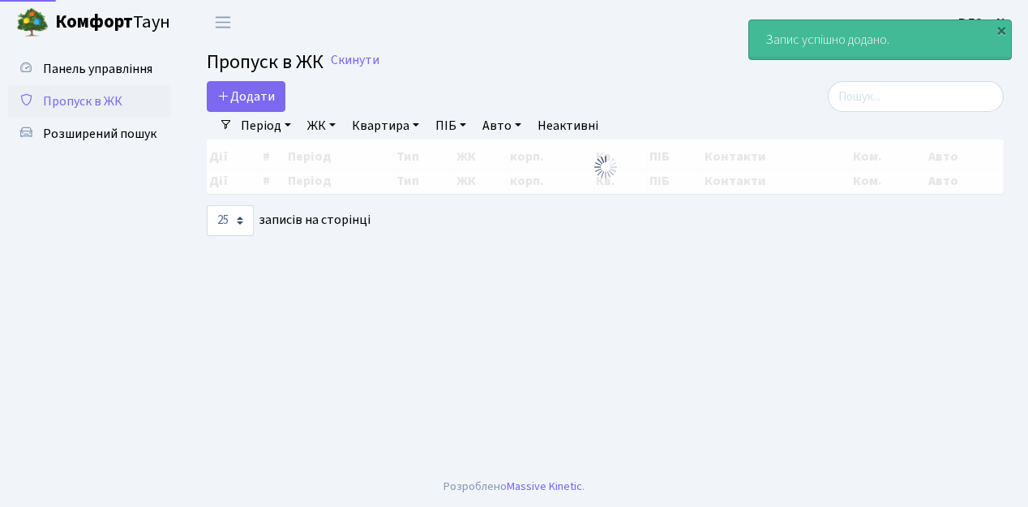
select select "25"
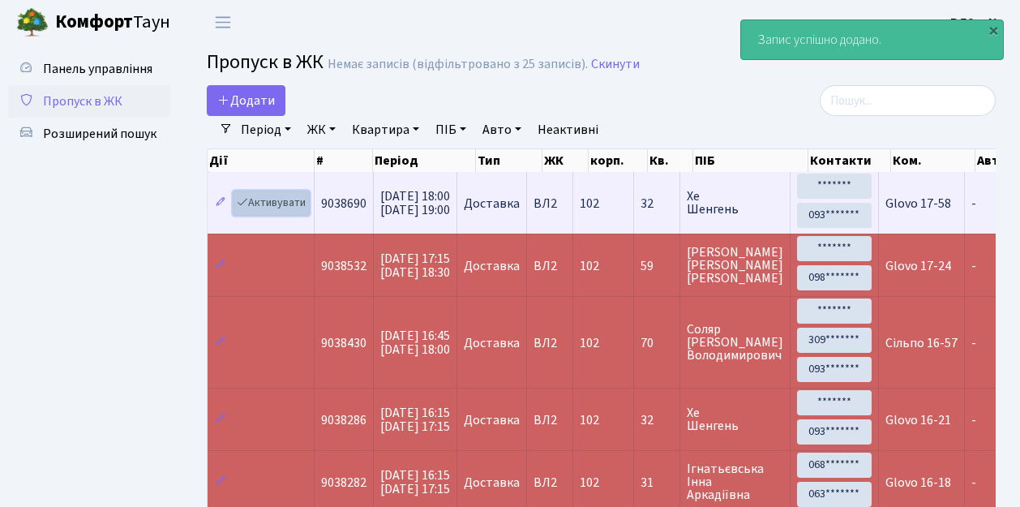
click at [300, 208] on link "Активувати" at bounding box center [271, 203] width 77 height 25
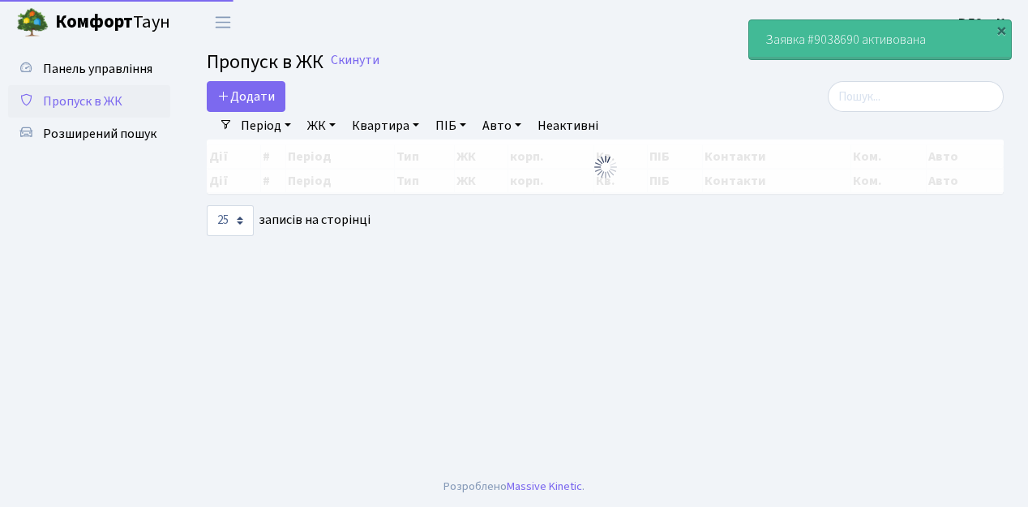
select select "25"
